Goal: Task Accomplishment & Management: Use online tool/utility

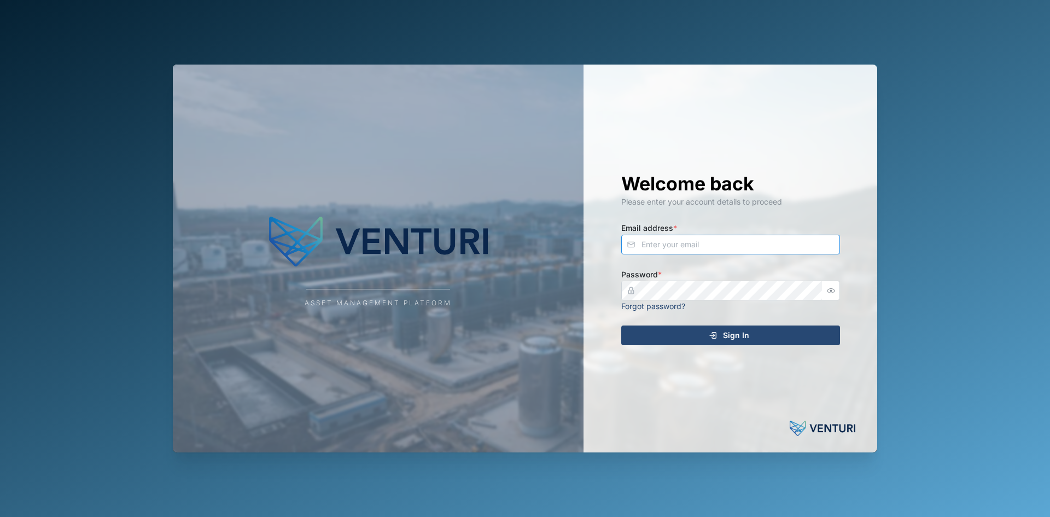
click at [691, 241] on input "Email address *" at bounding box center [730, 245] width 219 height 20
click at [729, 232] on div "Email address *" at bounding box center [730, 237] width 219 height 33
click at [732, 237] on input "Email address *" at bounding box center [730, 245] width 219 height 20
type input "[PERSON_NAME][EMAIL_ADDRESS][PERSON_NAME][DOMAIN_NAME]"
click at [621, 325] on button "Sign In" at bounding box center [730, 335] width 219 height 20
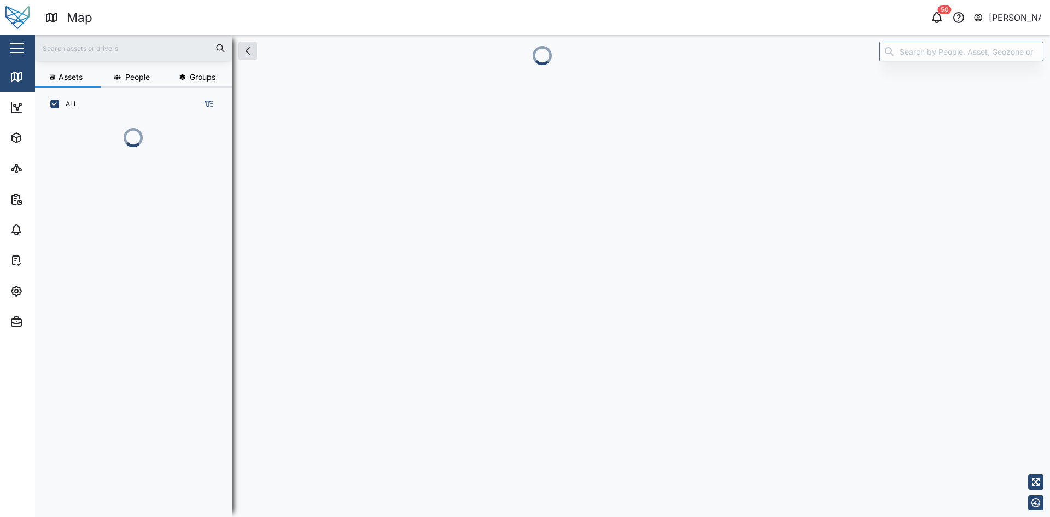
scroll to position [383, 171]
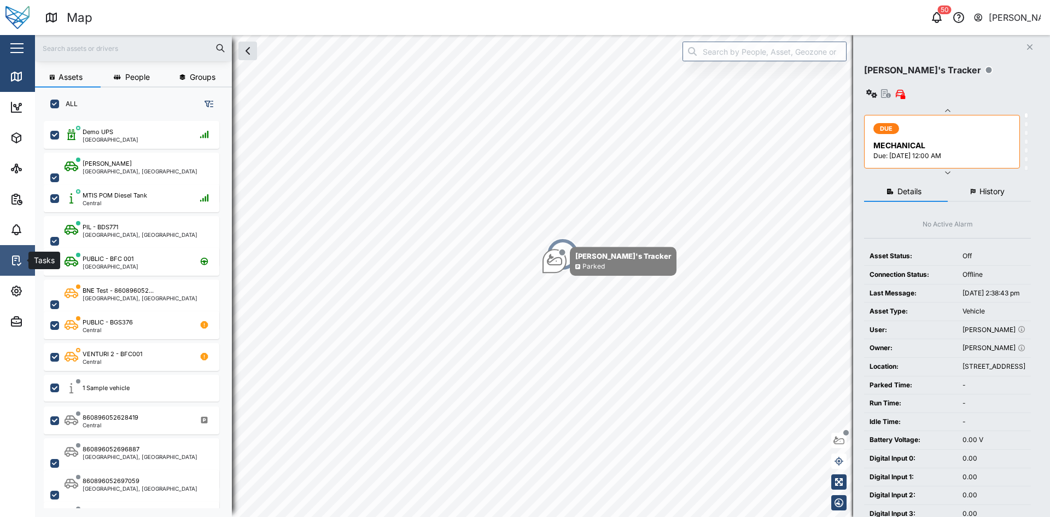
click at [8, 256] on link "Tasks" at bounding box center [71, 260] width 142 height 31
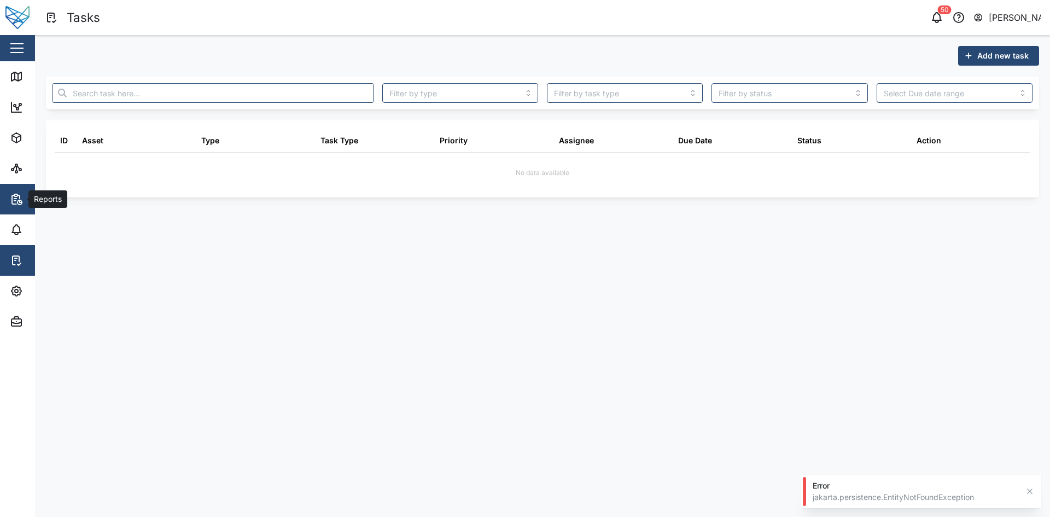
click at [21, 210] on span "Reports" at bounding box center [60, 199] width 100 height 31
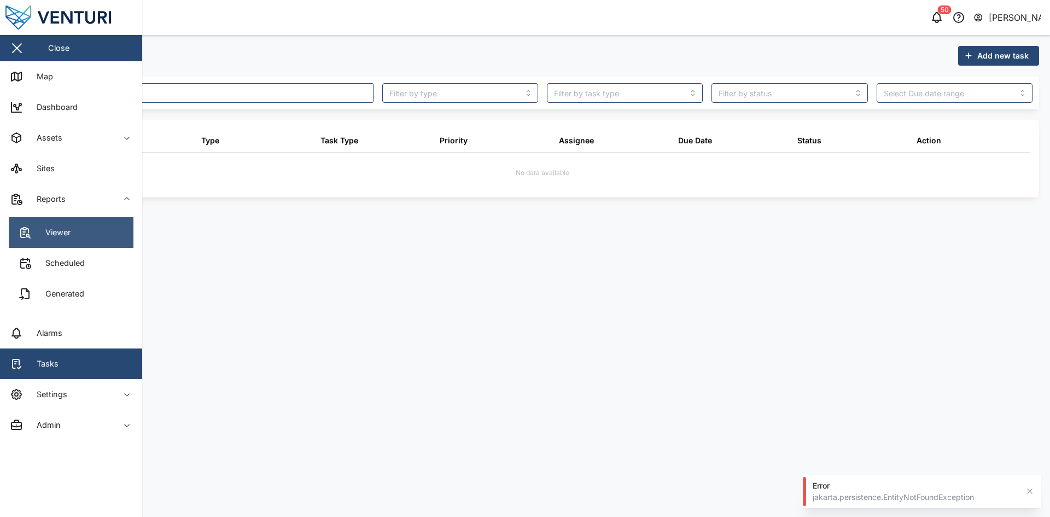
click at [58, 242] on link "Viewer" at bounding box center [71, 232] width 125 height 31
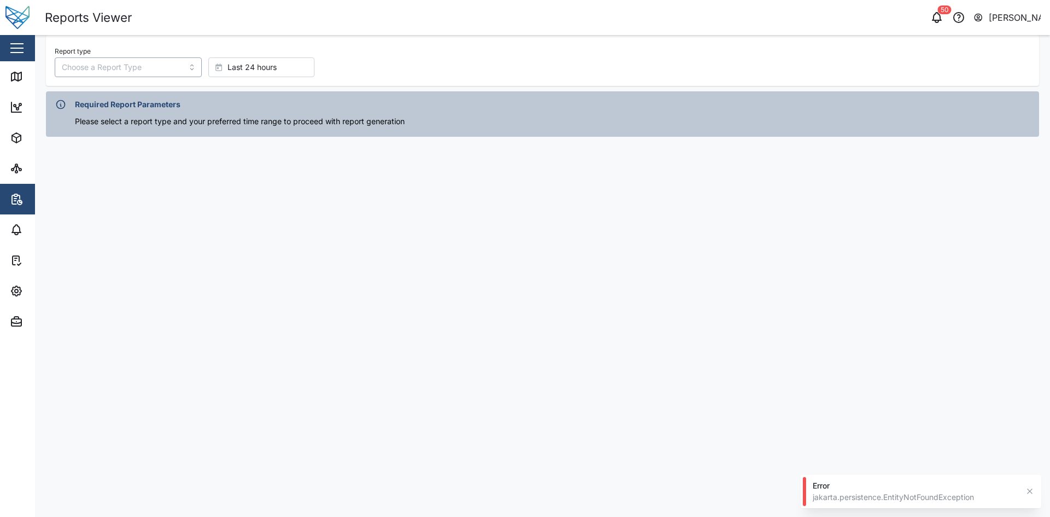
click at [160, 62] on input "Report type" at bounding box center [128, 67] width 147 height 20
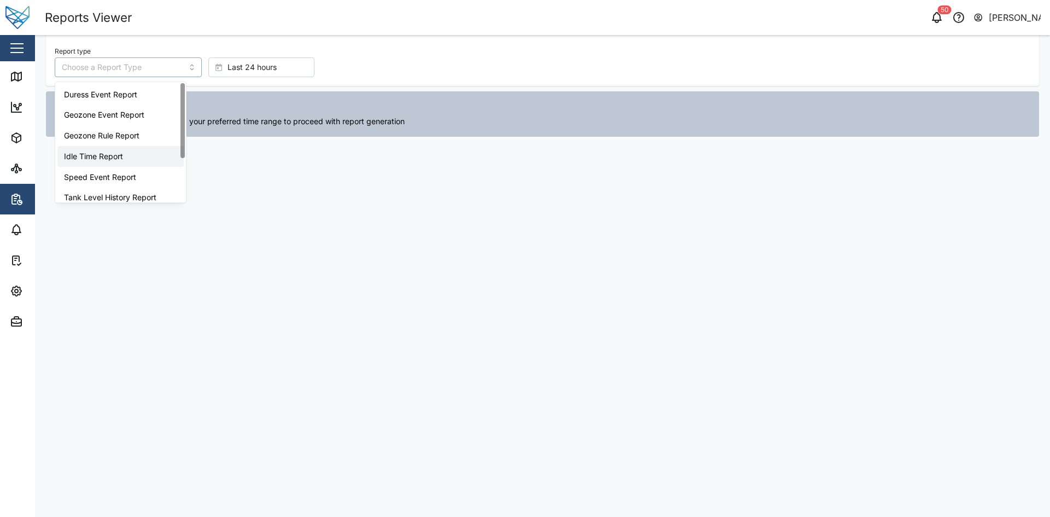
scroll to position [69, 0]
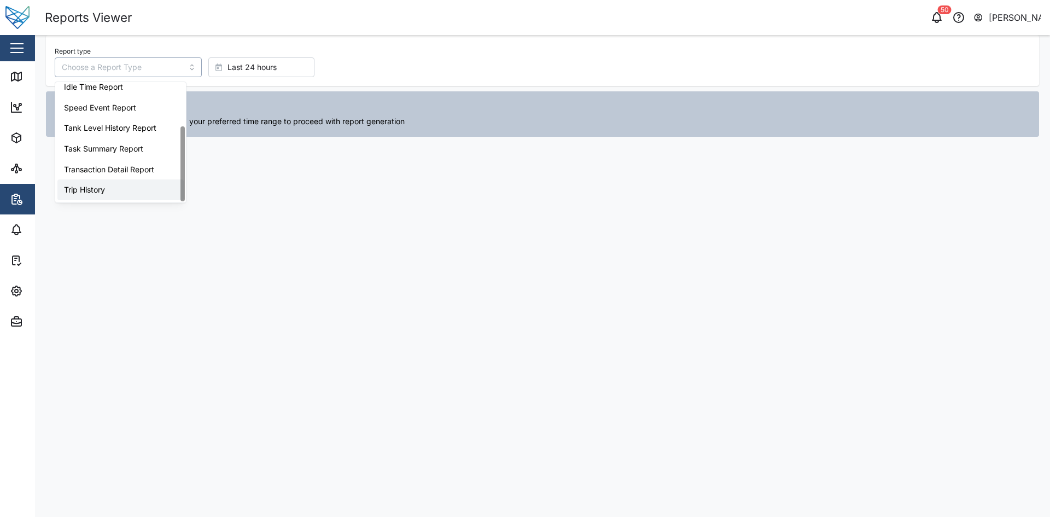
type input "Trip History"
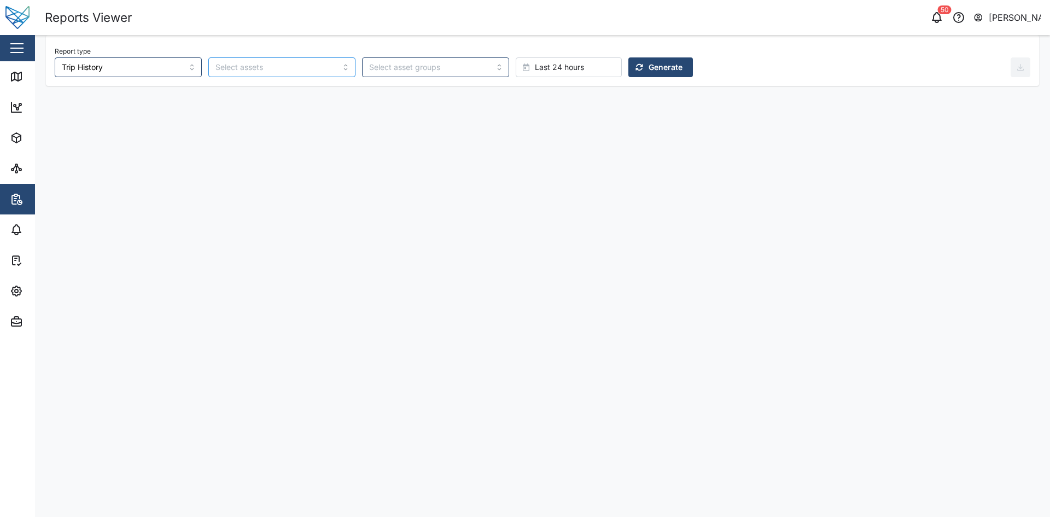
click at [307, 72] on div at bounding box center [281, 67] width 147 height 20
click at [384, 69] on input "search" at bounding box center [429, 67] width 120 height 9
click at [493, 40] on div "Report type Trip History BEL443 BFC001 BGS376 FAC698 Group A Group B Group C Li…" at bounding box center [542, 60] width 993 height 51
click at [635, 62] on div "Generate" at bounding box center [658, 67] width 47 height 19
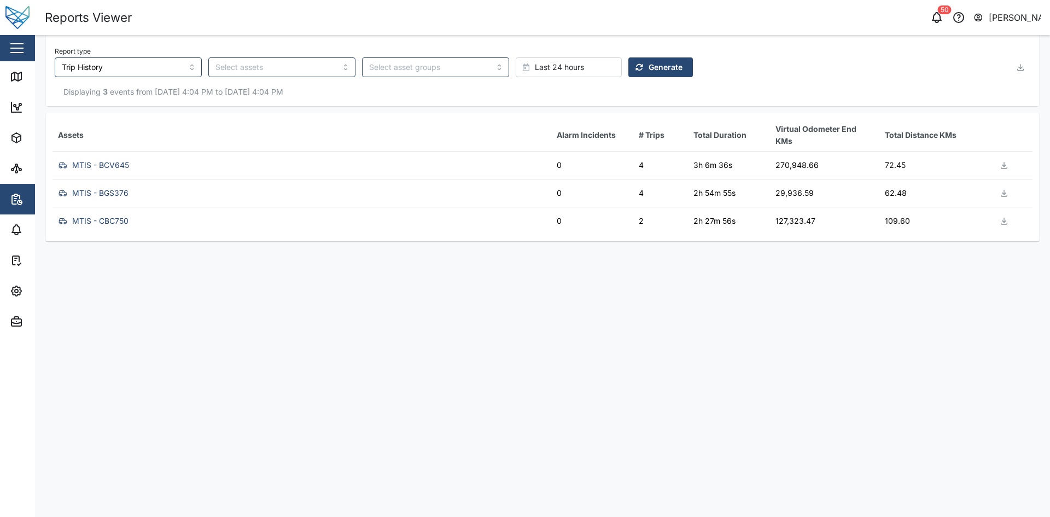
click at [821, 167] on td "270,948.66" at bounding box center [824, 165] width 109 height 28
